Goal: Check status: Check status

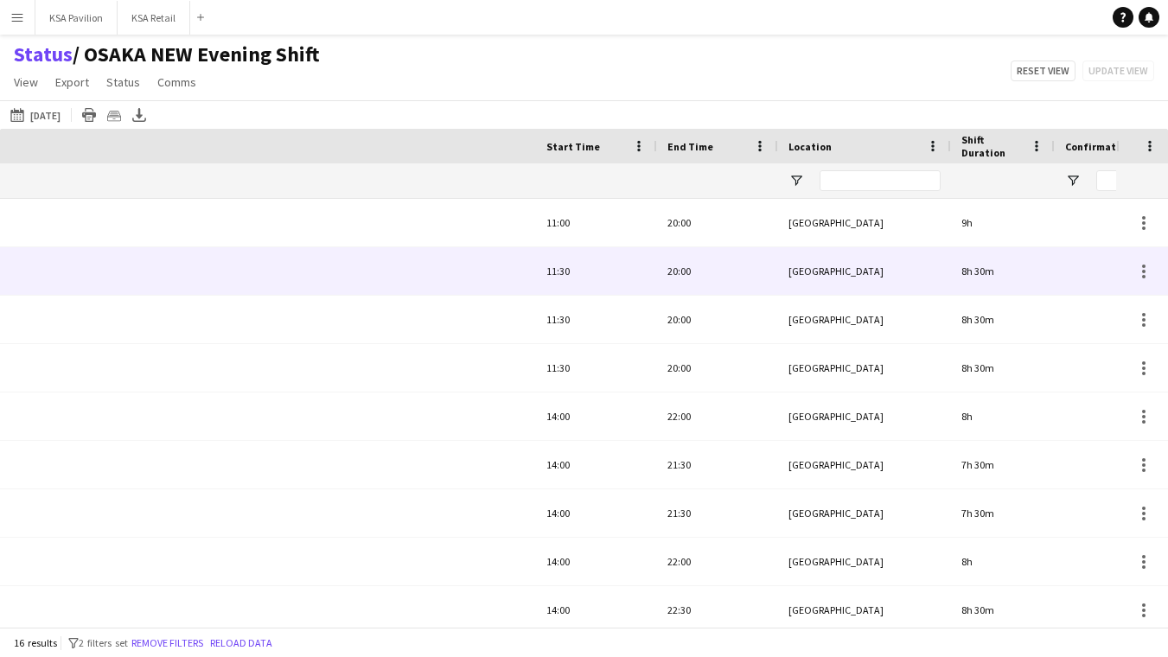
scroll to position [0, 734]
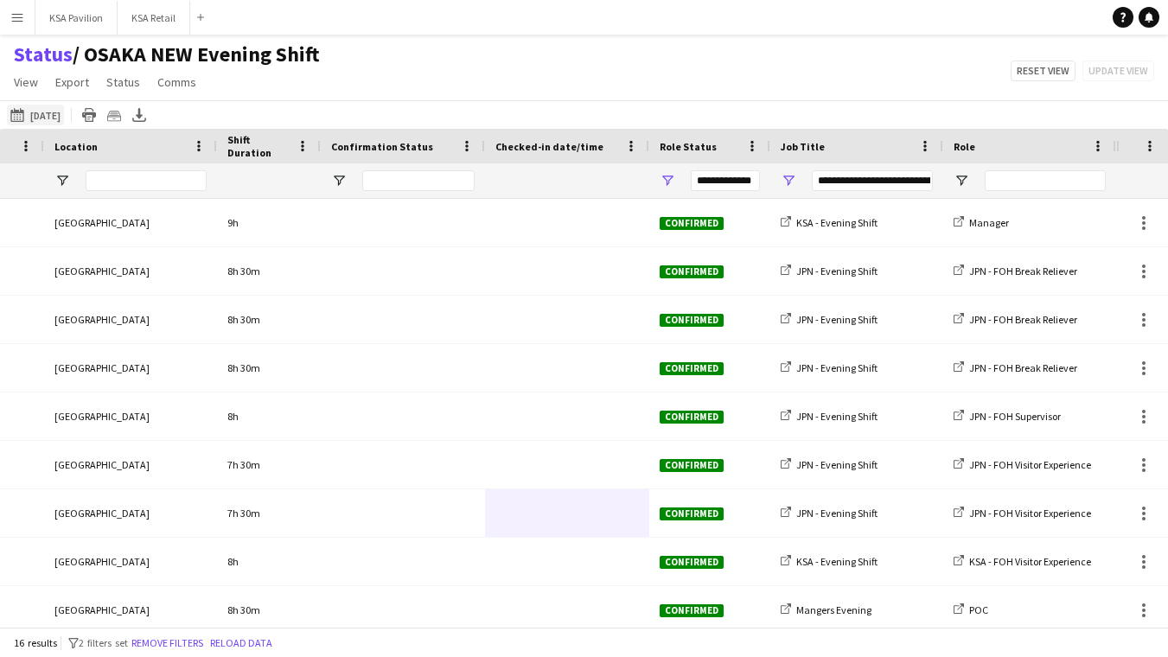
click at [61, 114] on button "13-08-2025 to 19-08-2025 16-08-2025" at bounding box center [35, 115] width 57 height 21
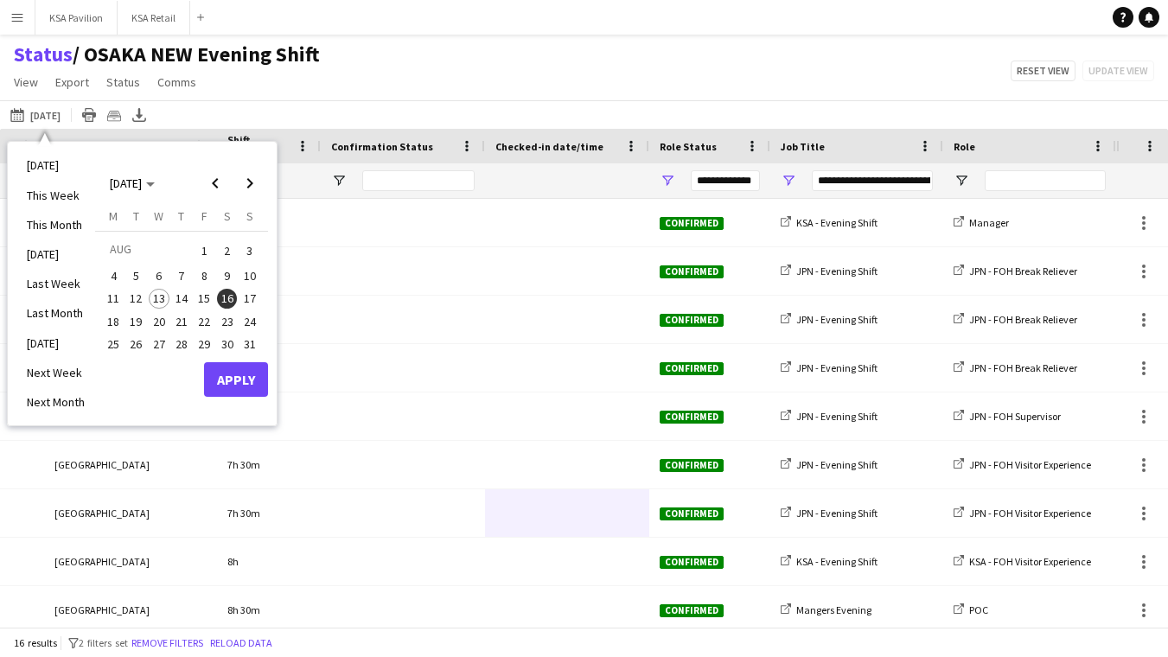
click at [222, 290] on span "16" at bounding box center [227, 299] width 21 height 21
click at [250, 379] on button "Apply" at bounding box center [236, 379] width 64 height 35
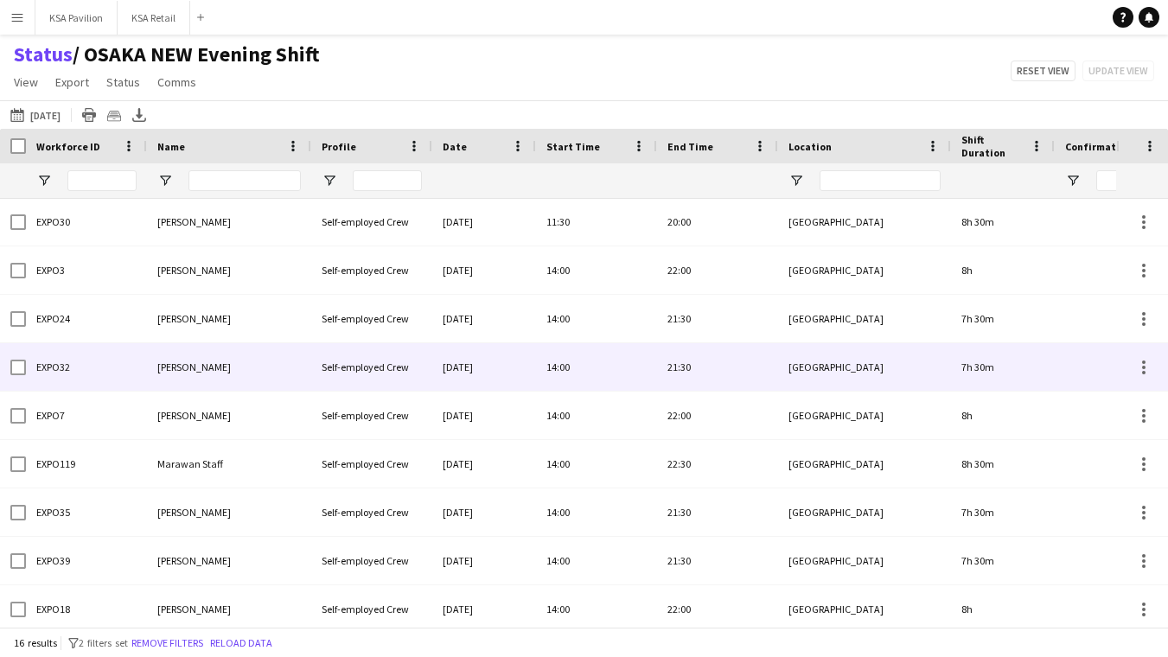
scroll to position [126, 0]
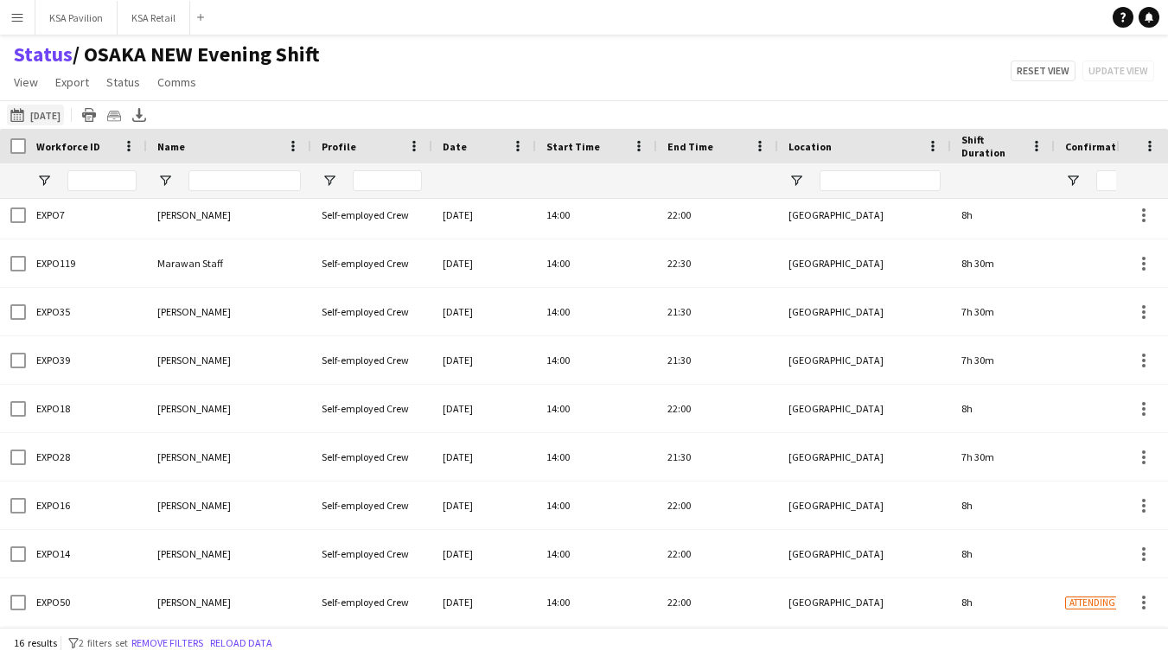
click at [47, 114] on button "13-08-2025 to 19-08-2025 16-08-2025" at bounding box center [35, 115] width 57 height 21
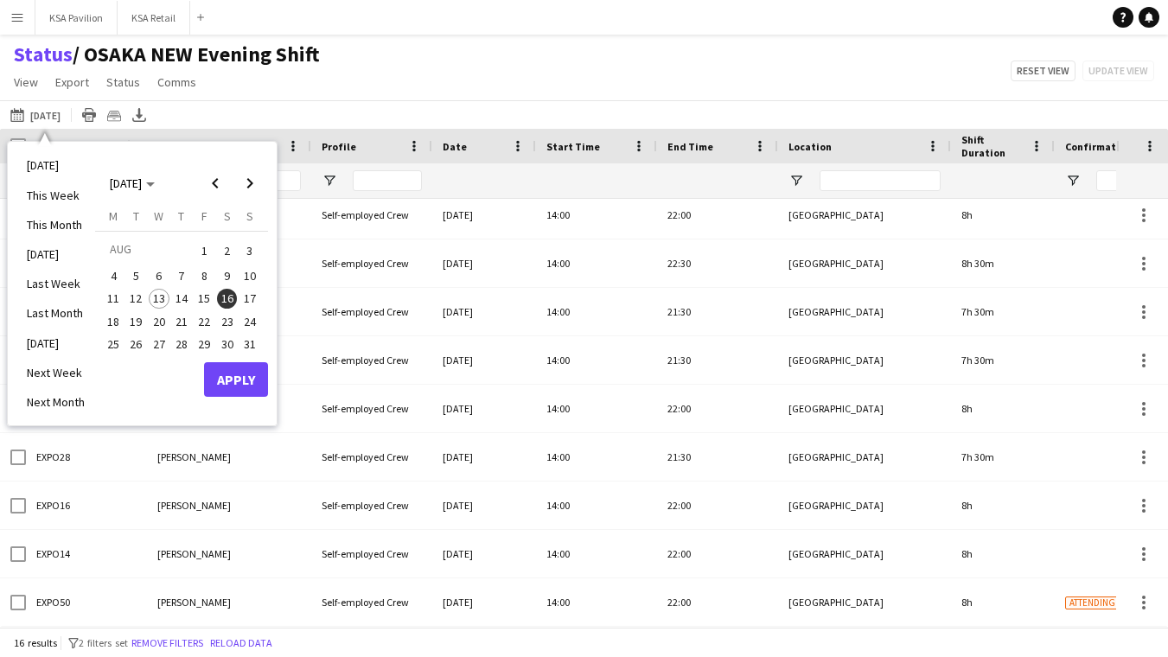
click at [226, 299] on span "16" at bounding box center [227, 299] width 21 height 21
click at [226, 370] on button "Apply" at bounding box center [236, 379] width 64 height 35
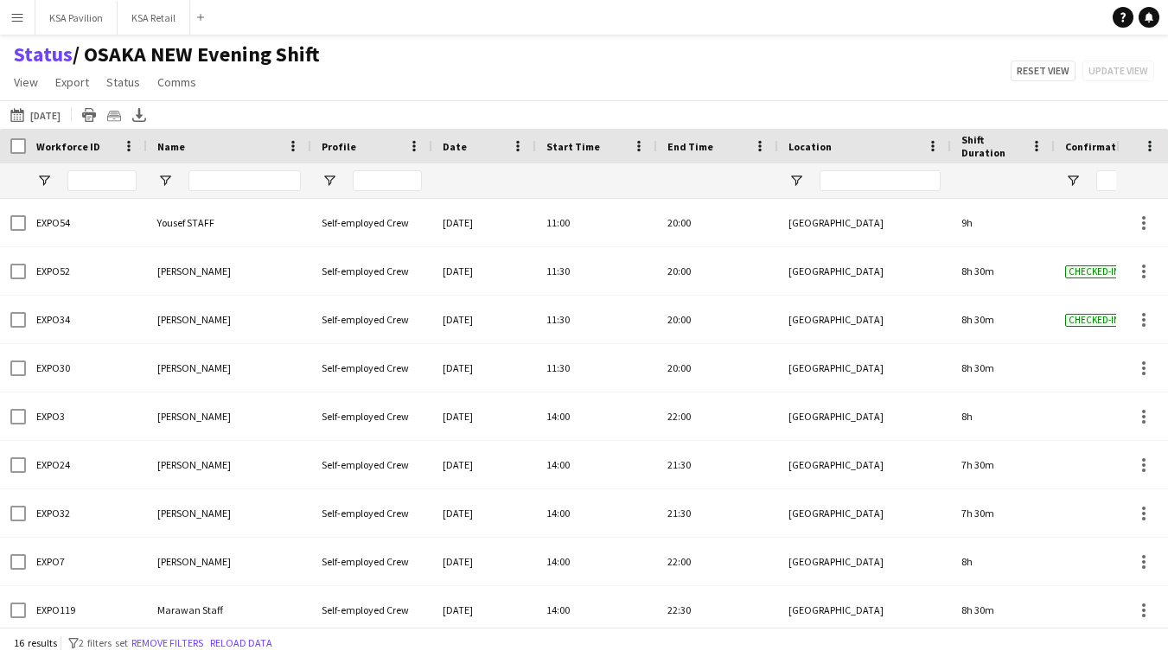
scroll to position [0, 0]
click at [57, 116] on button "13-08-2025 to 19-08-2025 16-08-2025" at bounding box center [35, 115] width 57 height 21
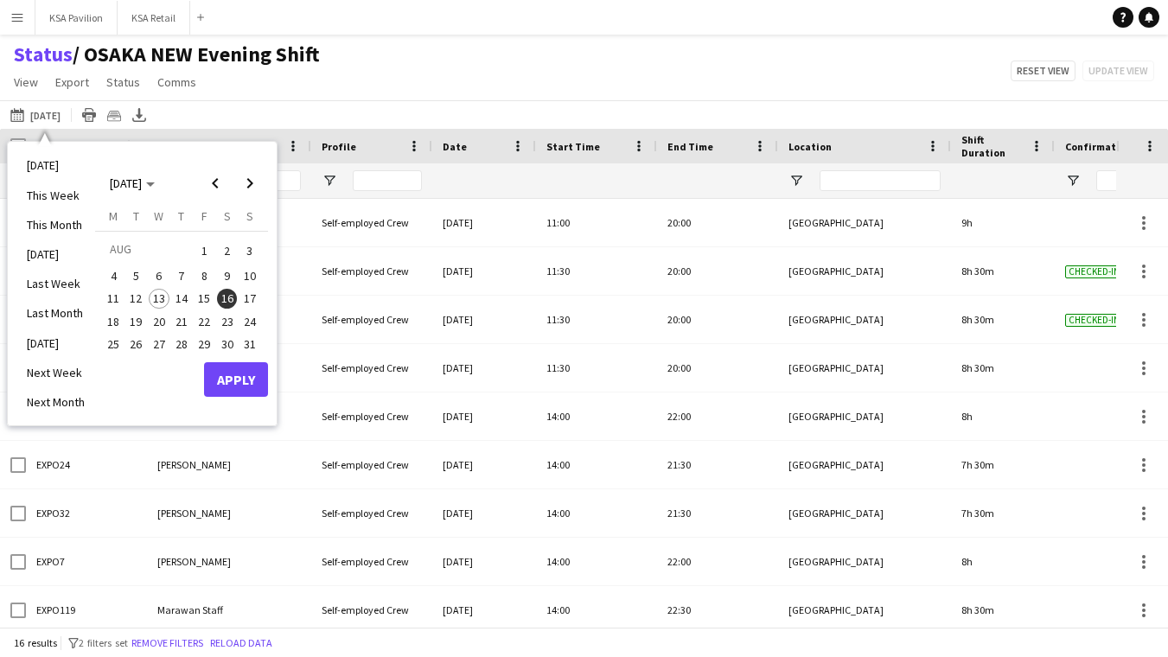
click at [230, 377] on button "Apply" at bounding box center [236, 379] width 64 height 35
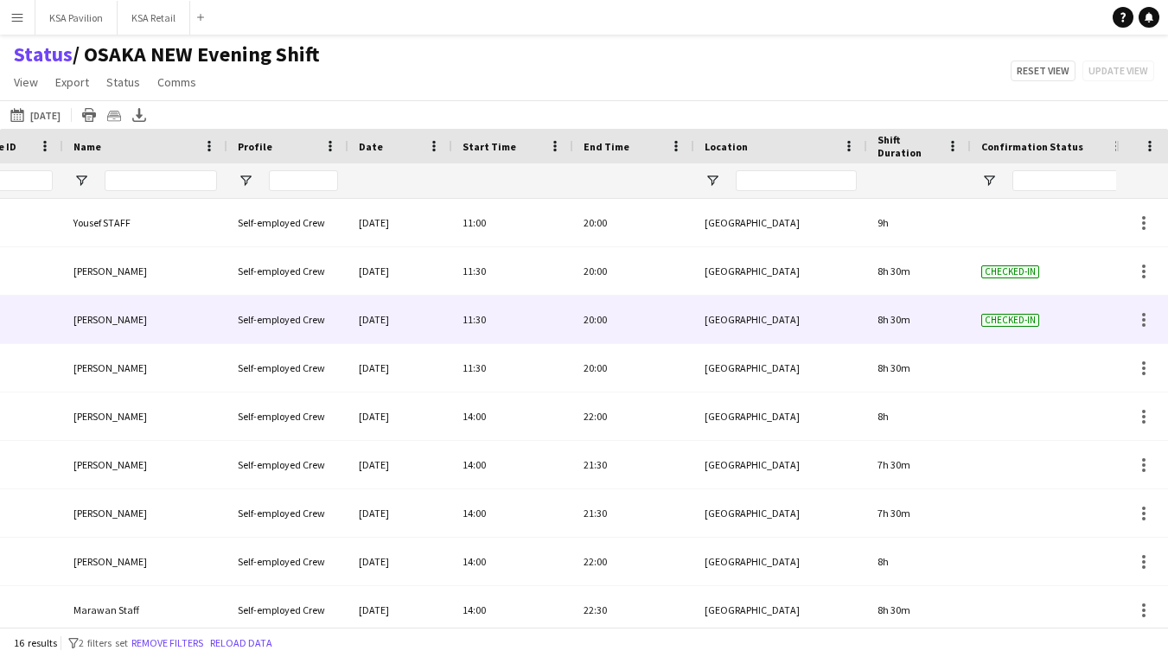
scroll to position [0, 245]
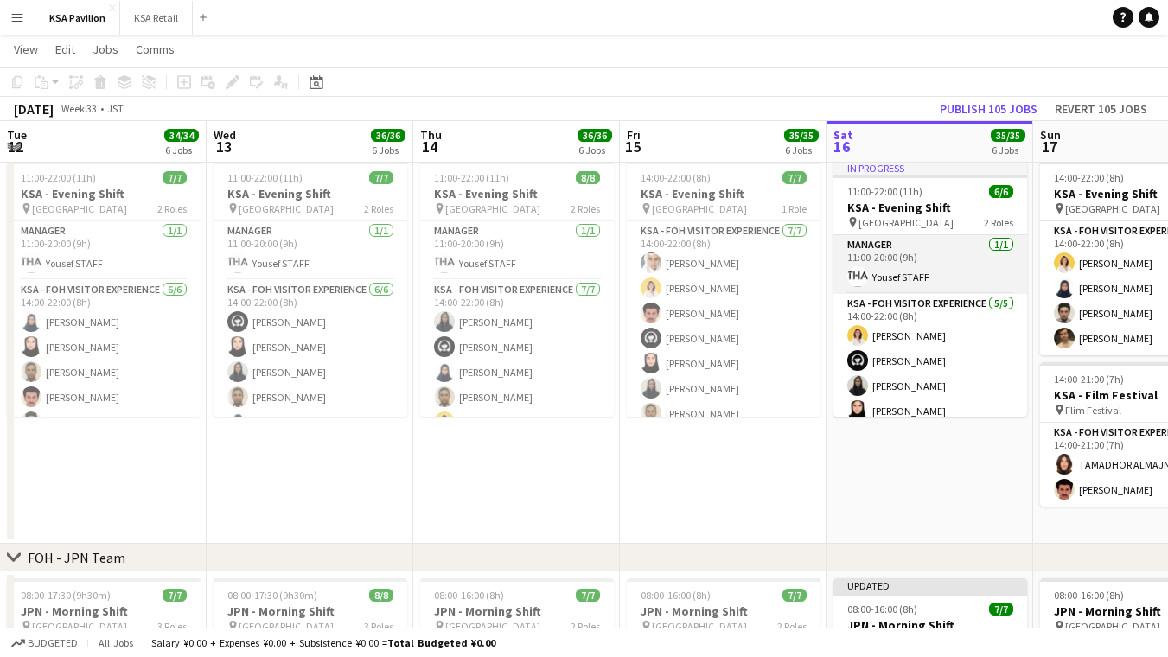
click at [891, 277] on app-card-role "Manager [DATE] 11:00-20:00 (9h) [PERSON_NAME]" at bounding box center [930, 264] width 194 height 59
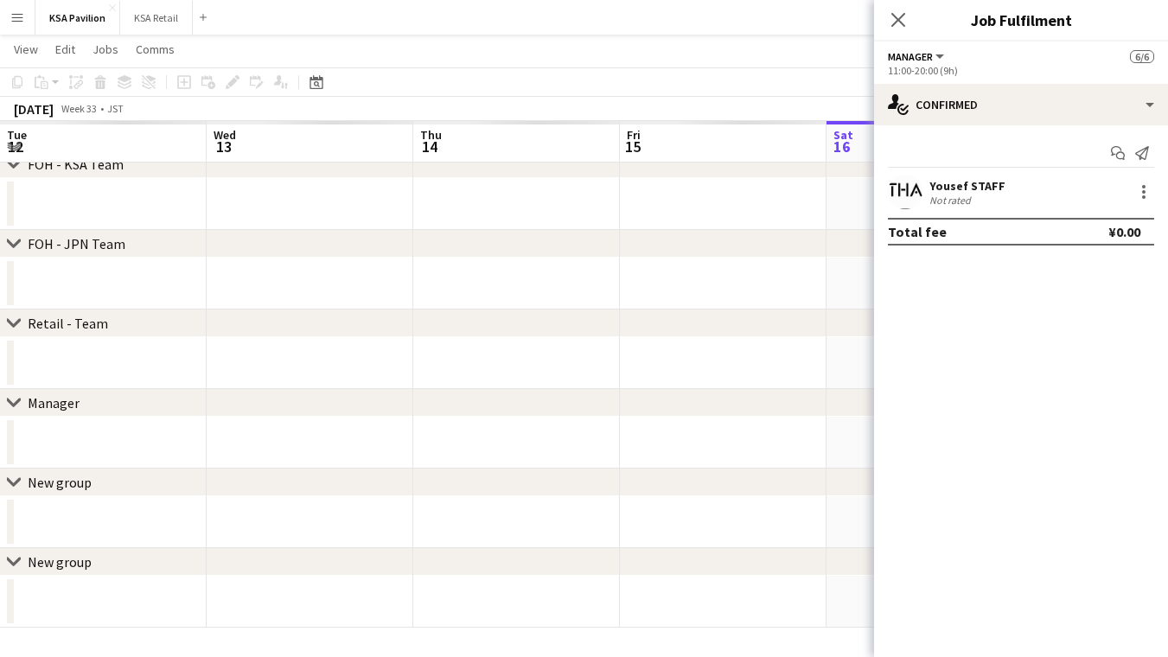
scroll to position [95, 0]
click at [791, 69] on app-toolbar "Copy Paste Paste Command V Paste with crew Command Shift V Paste linked Job [GE…" at bounding box center [584, 81] width 1168 height 29
